Goal: Find specific page/section: Find specific page/section

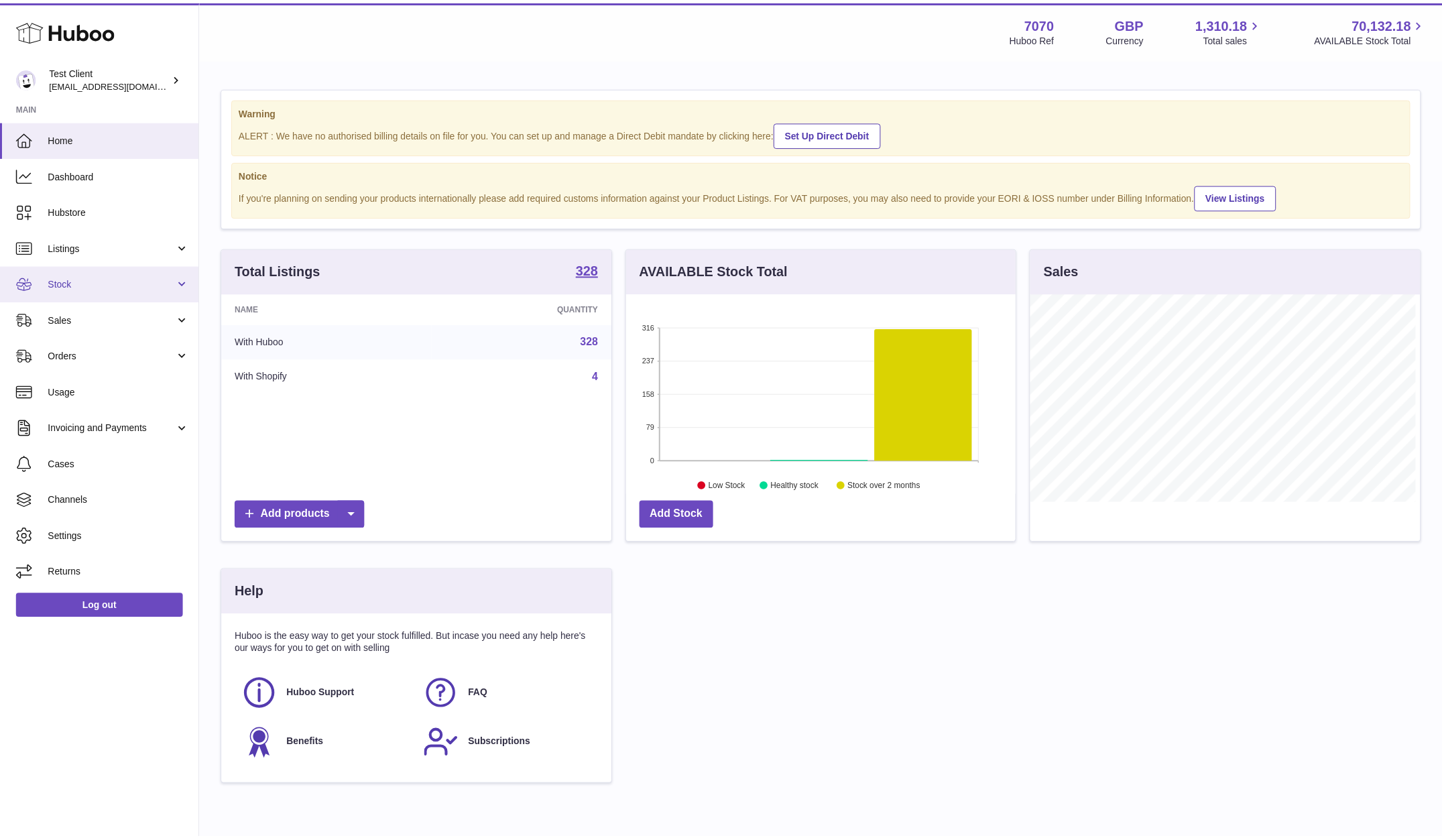
scroll to position [209, 393]
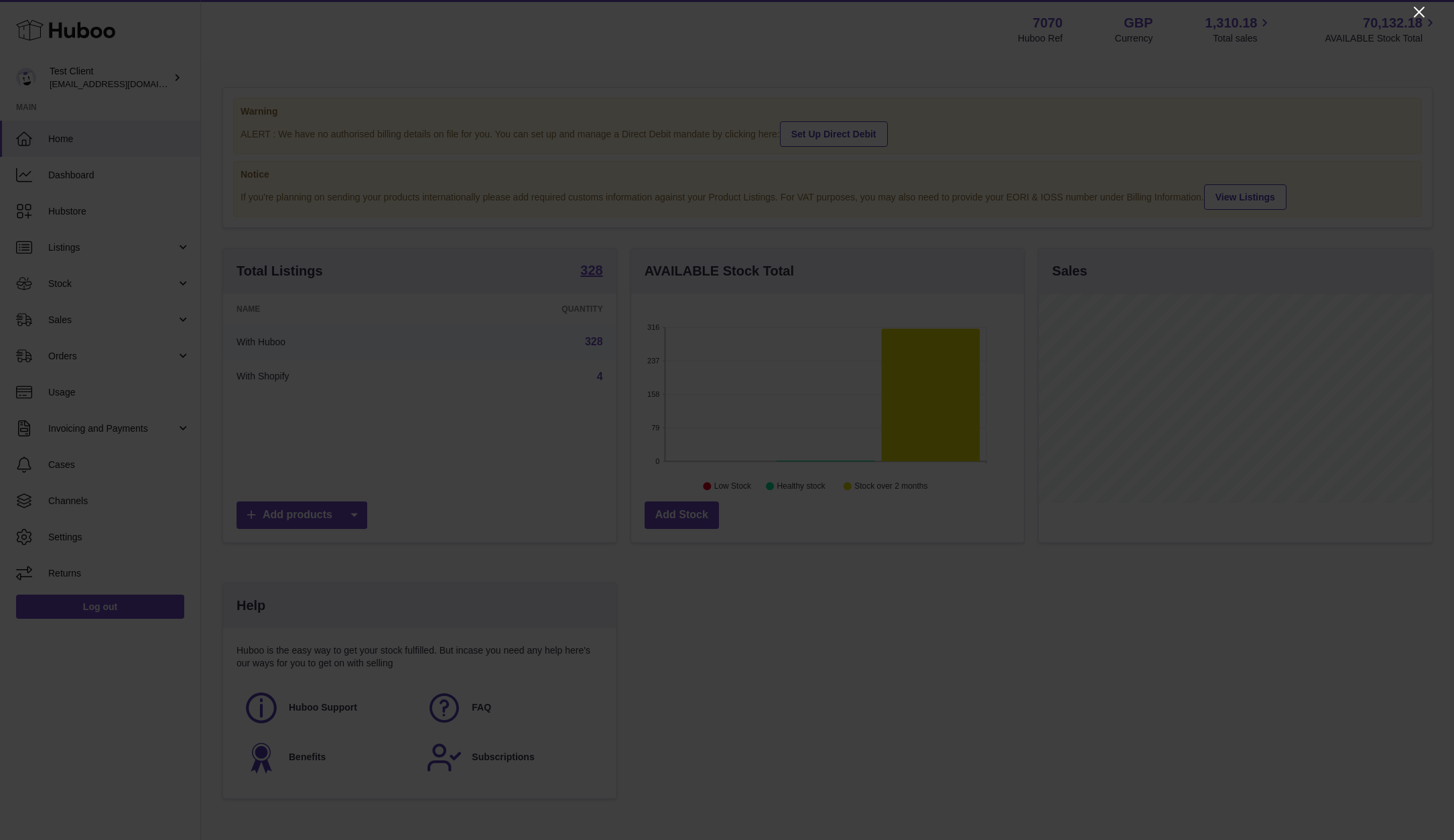
click at [1420, 9] on icon "Close" at bounding box center [1420, 12] width 16 height 16
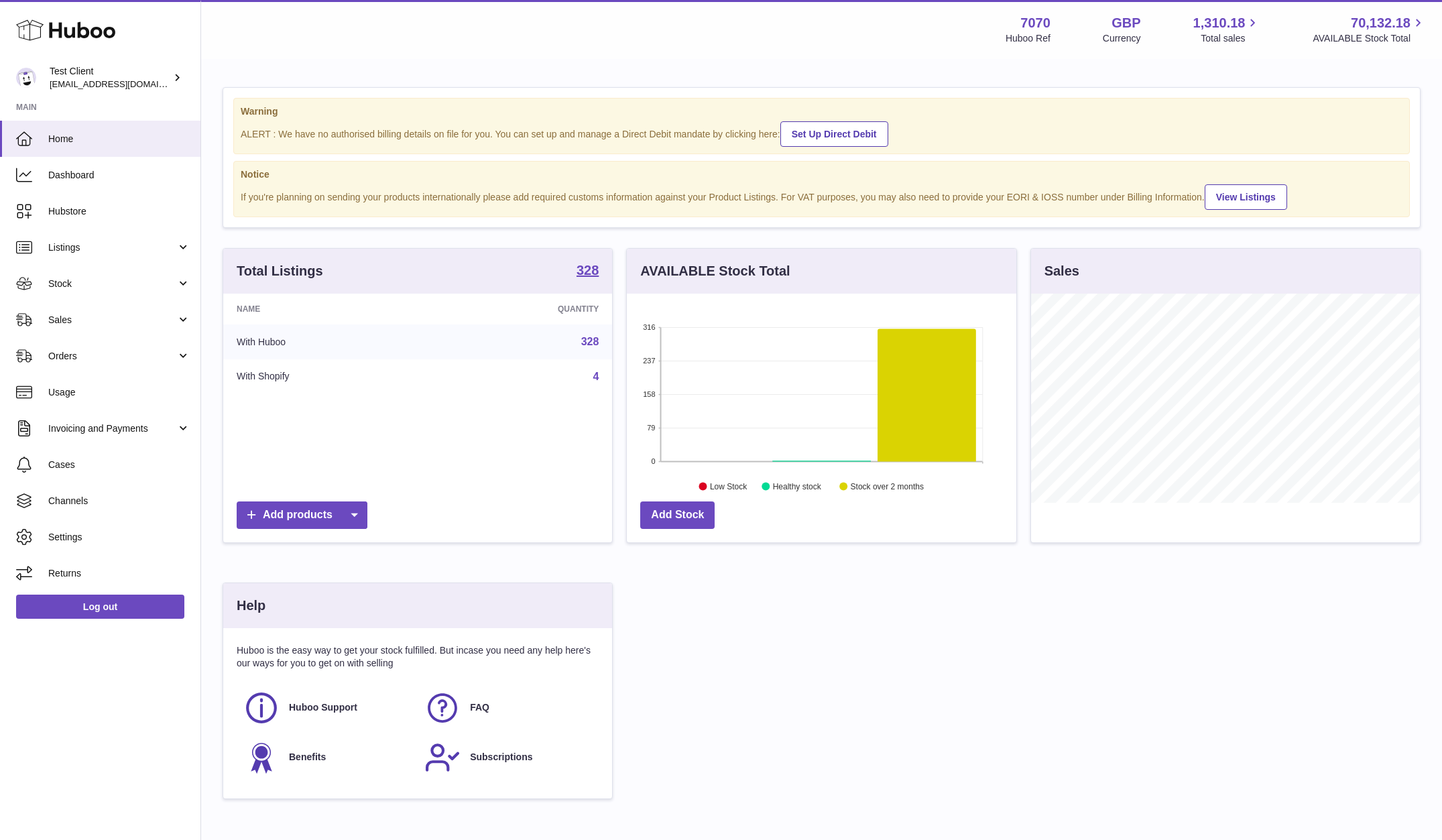
scroll to position [669905, 670059]
click at [51, 355] on span "Orders" at bounding box center [112, 356] width 128 height 13
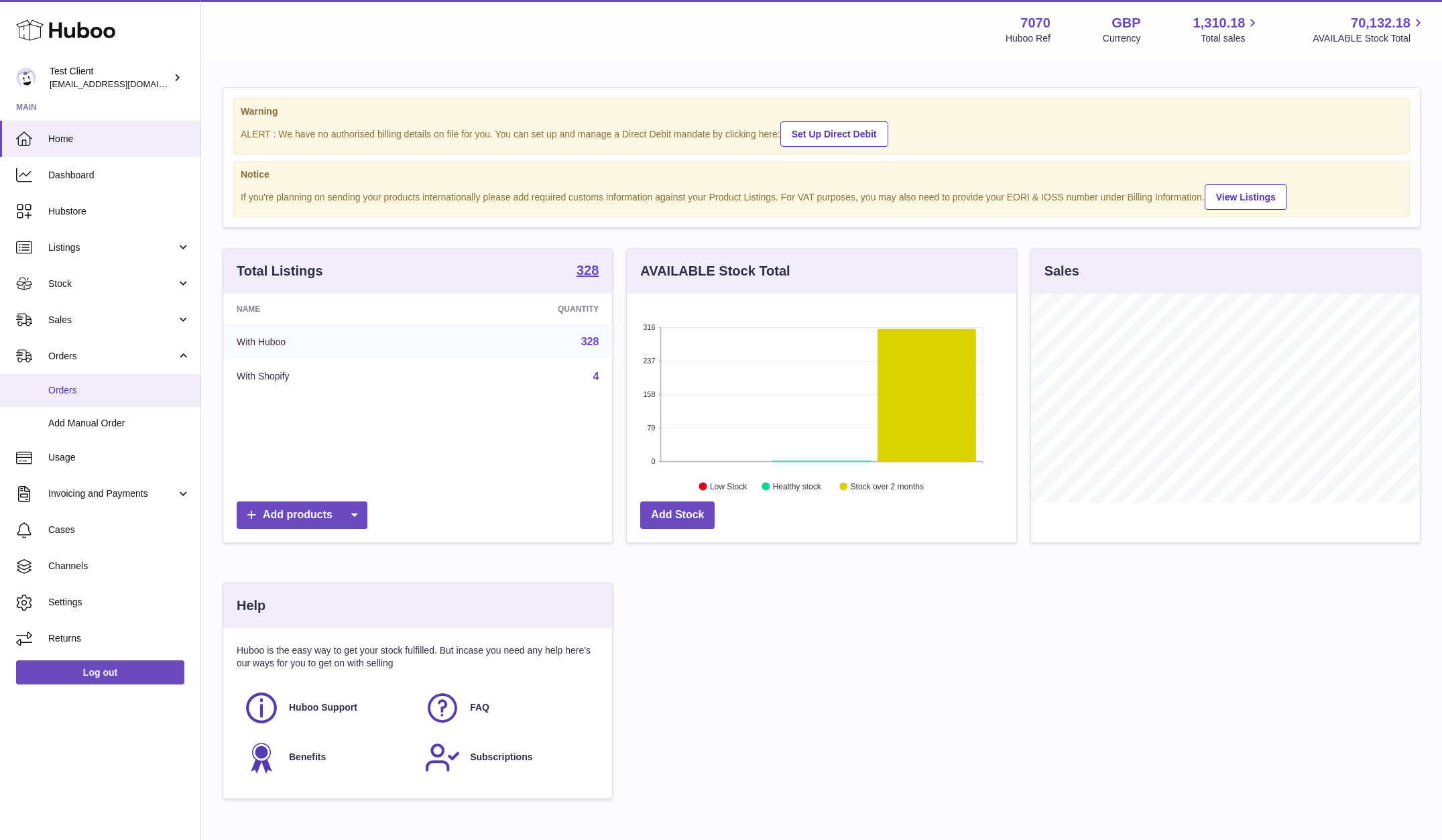
click at [62, 389] on span "Orders" at bounding box center [119, 390] width 142 height 13
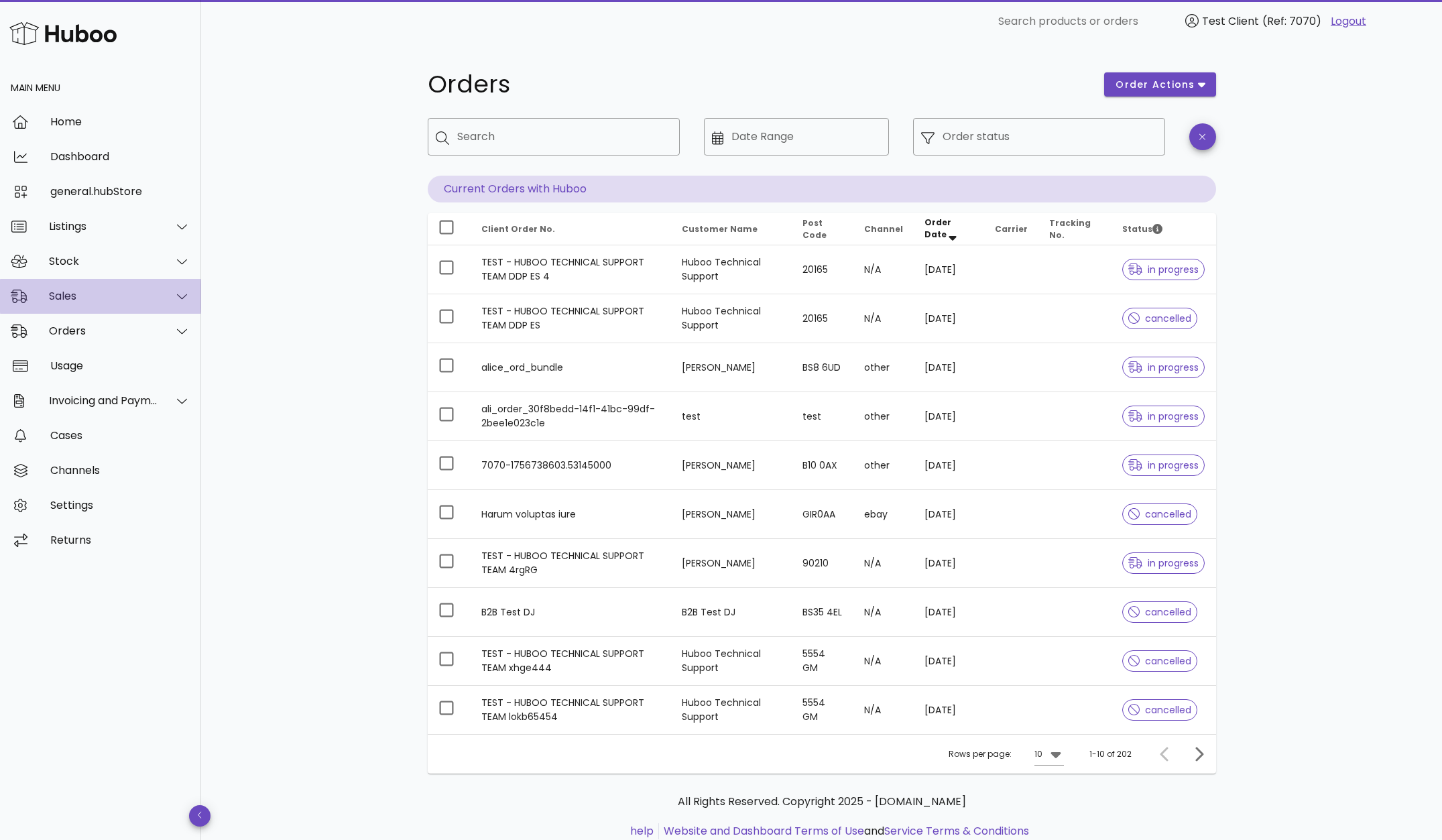
click at [181, 301] on icon at bounding box center [181, 295] width 10 height 12
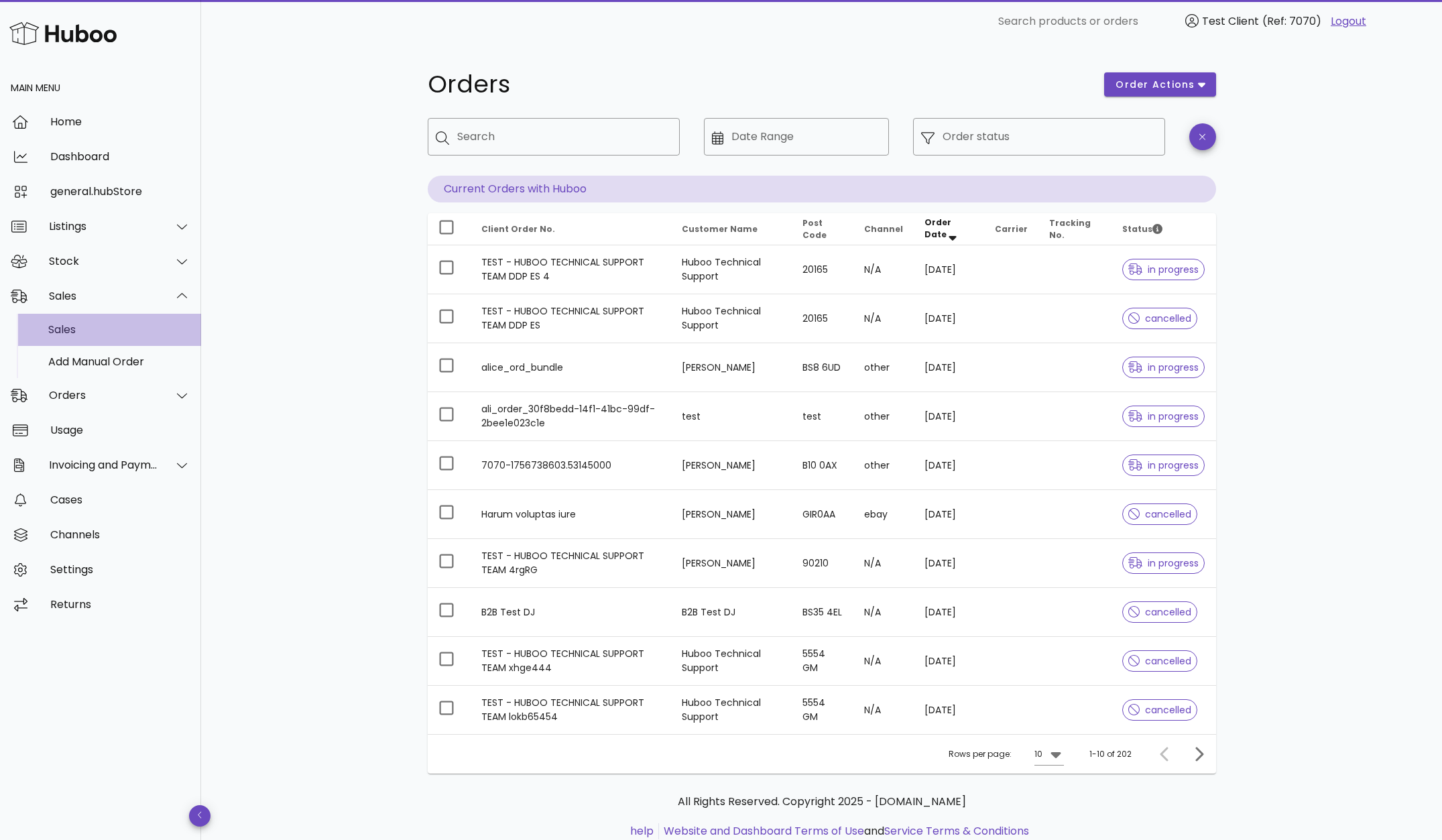
click at [55, 325] on div "Sales" at bounding box center [119, 329] width 142 height 13
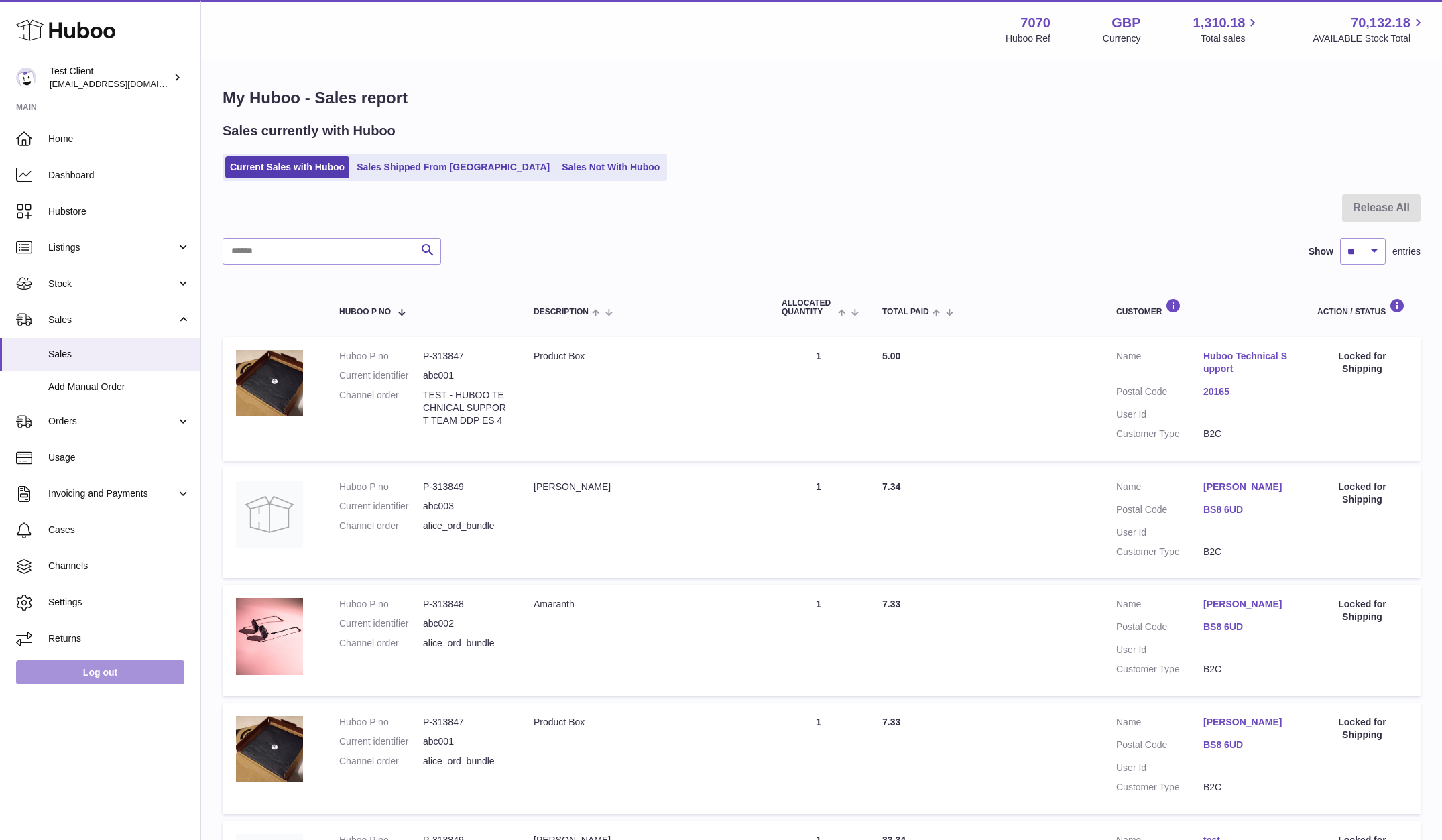
click at [84, 673] on link "Log out" at bounding box center [100, 671] width 168 height 24
